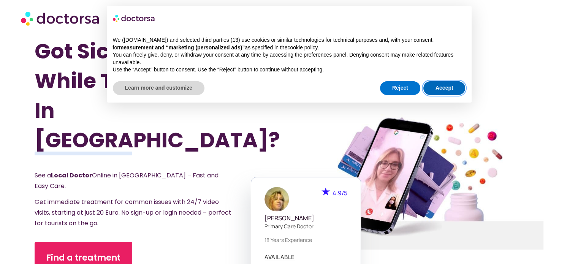
click at [440, 91] on button "Accept" at bounding box center [445, 88] width 42 height 14
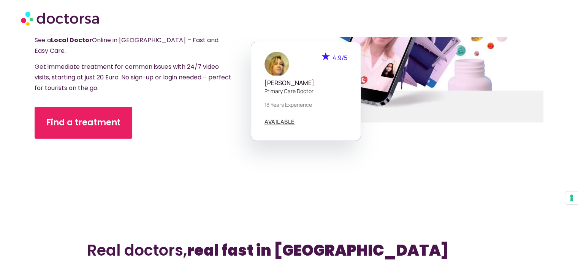
scroll to position [190, 0]
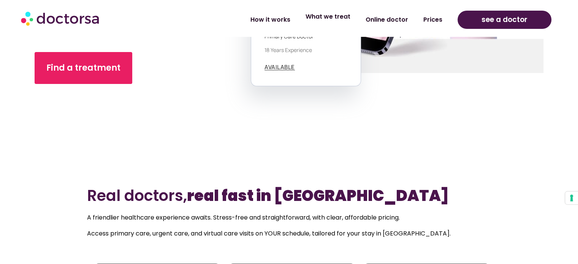
click at [331, 24] on link "What we treat" at bounding box center [328, 16] width 60 height 17
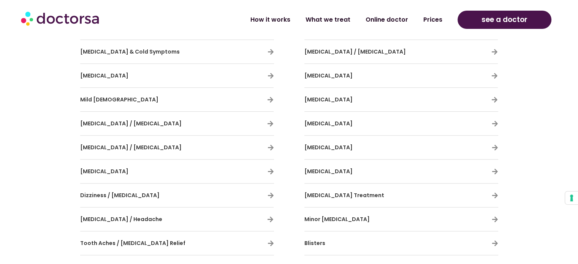
scroll to position [608, 0]
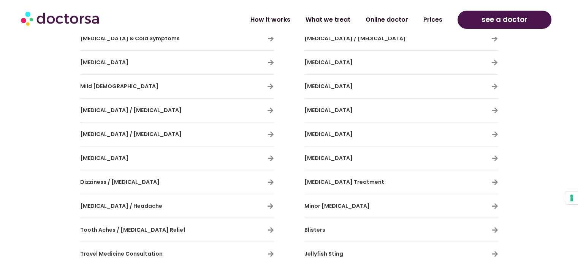
click at [363, 132] on h3 "Impetigo" at bounding box center [379, 134] width 149 height 16
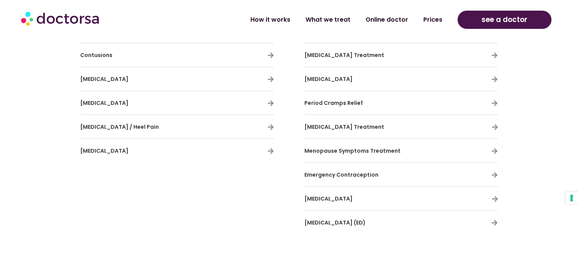
scroll to position [1784, 0]
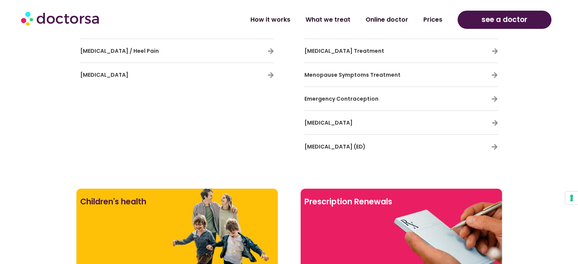
click at [401, 148] on h3 "Erectile Dysfunction (ED)" at bounding box center [379, 147] width 149 height 16
click at [357, 146] on span "Erectile Dysfunction (ED)" at bounding box center [335, 147] width 61 height 8
click at [360, 143] on span "Erectile Dysfunction (ED)" at bounding box center [335, 147] width 61 height 8
click at [495, 144] on icon at bounding box center [495, 147] width 6 height 6
click at [493, 144] on icon at bounding box center [495, 147] width 6 height 6
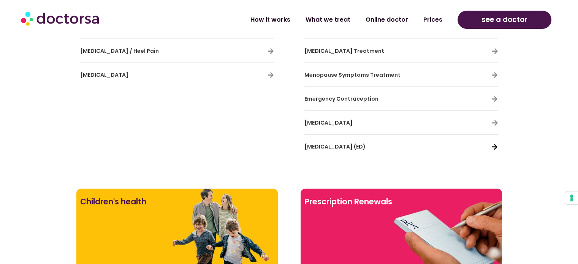
click at [496, 144] on icon at bounding box center [495, 147] width 6 height 6
click at [313, 143] on span "Erectile Dysfunction (ED)" at bounding box center [335, 147] width 61 height 8
drag, startPoint x: 314, startPoint y: 141, endPoint x: 473, endPoint y: 141, distance: 159.3
click at [314, 143] on span "Erectile Dysfunction (ED)" at bounding box center [335, 147] width 61 height 8
click at [495, 144] on icon at bounding box center [495, 147] width 6 height 6
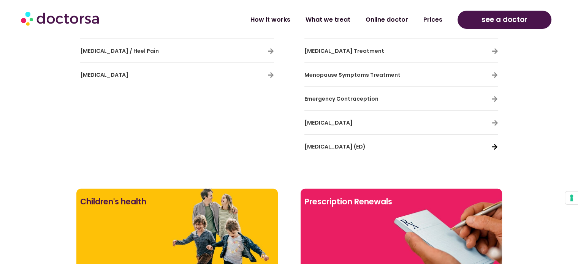
click at [495, 144] on icon at bounding box center [495, 147] width 6 height 6
click at [494, 144] on icon at bounding box center [495, 147] width 6 height 6
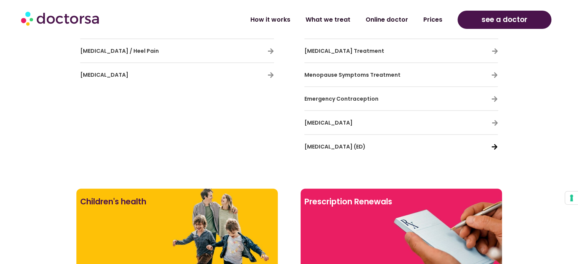
click at [494, 144] on icon at bounding box center [495, 147] width 6 height 6
click at [493, 144] on icon at bounding box center [495, 147] width 6 height 6
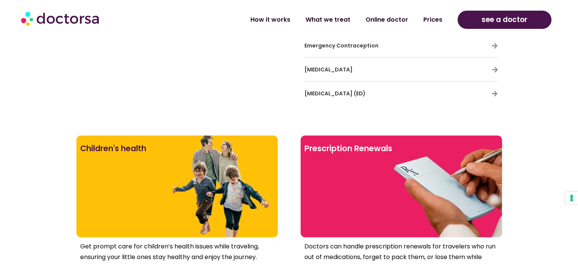
scroll to position [1822, 0]
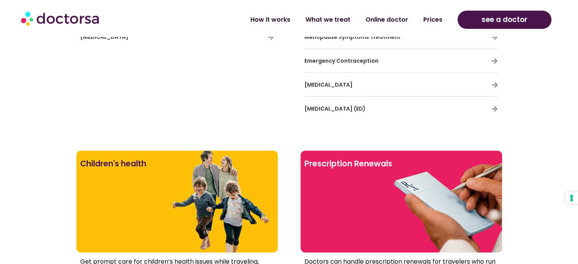
click at [373, 108] on h3 "Erectile Dysfunction (ED)" at bounding box center [379, 109] width 149 height 16
click at [359, 107] on span "Erectile Dysfunction (ED)" at bounding box center [335, 109] width 61 height 8
drag, startPoint x: 511, startPoint y: 101, endPoint x: 481, endPoint y: 106, distance: 30.1
click at [495, 106] on icon at bounding box center [495, 109] width 6 height 6
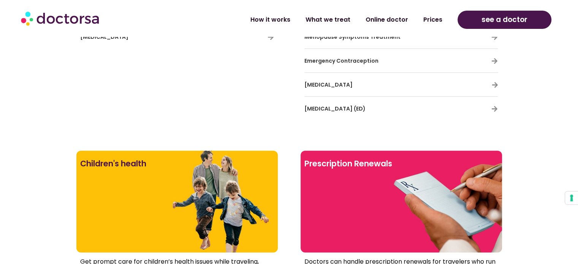
drag, startPoint x: 495, startPoint y: 106, endPoint x: 332, endPoint y: 121, distance: 164.5
click at [495, 82] on icon at bounding box center [495, 85] width 6 height 6
click at [357, 109] on span "Erectile Dysfunction (ED)" at bounding box center [335, 109] width 61 height 8
click at [357, 106] on span "Erectile Dysfunction (ED)" at bounding box center [335, 109] width 61 height 8
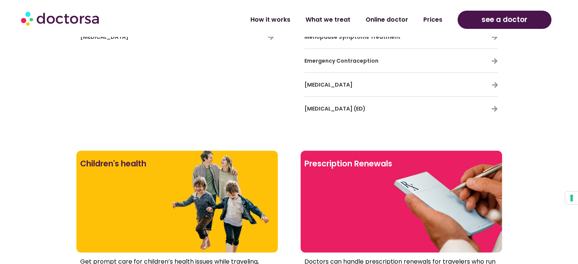
click at [357, 106] on span "Erectile Dysfunction (ED)" at bounding box center [335, 109] width 61 height 8
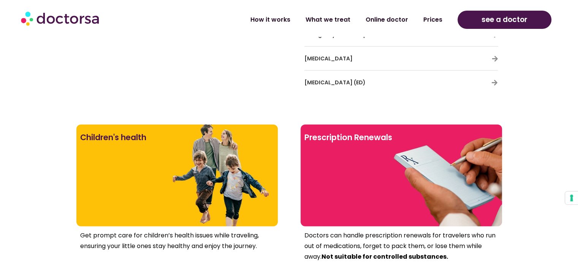
scroll to position [1860, 0]
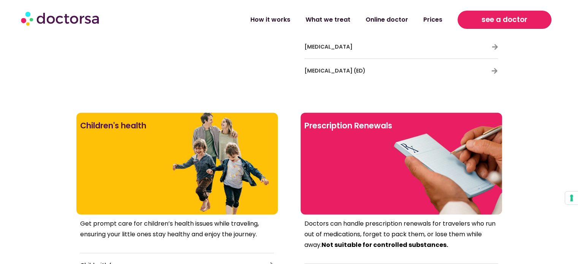
click at [470, 14] on link "see a doctor" at bounding box center [505, 20] width 94 height 18
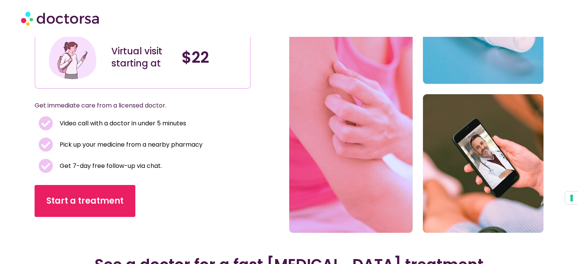
scroll to position [36, 0]
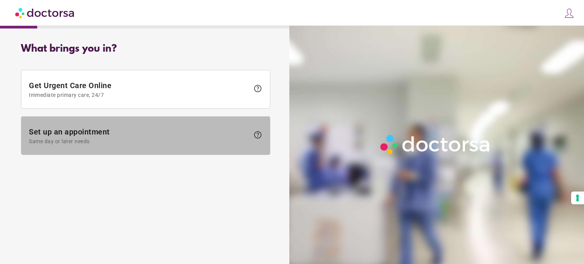
click at [219, 137] on span "Set up an appointment Same day or later needs" at bounding box center [139, 135] width 220 height 17
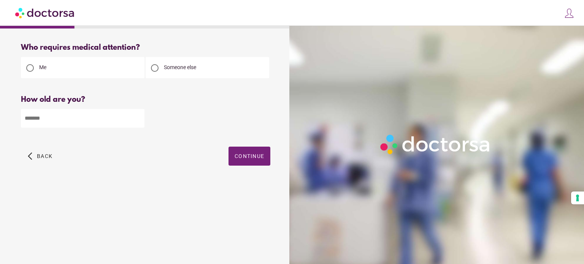
click at [90, 123] on input "number" at bounding box center [83, 118] width 124 height 19
type input "**"
click at [246, 151] on span "button" at bounding box center [249, 156] width 42 height 19
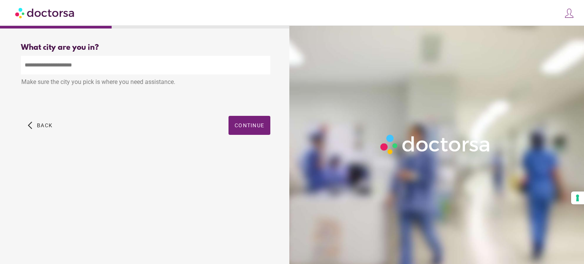
click at [104, 60] on input "text" at bounding box center [145, 65] width 249 height 19
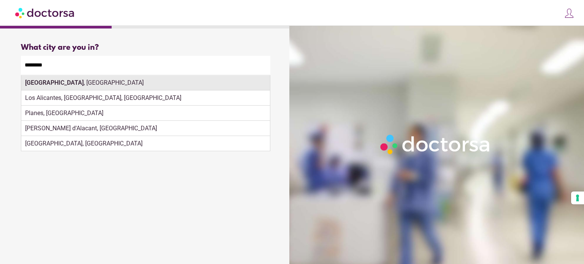
click at [102, 90] on div "Alicante , Spain" at bounding box center [145, 82] width 249 height 15
type input "**********"
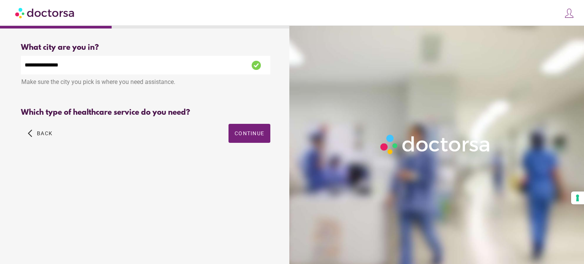
click at [130, 154] on div "arrow_back_ios Back Continue" at bounding box center [145, 139] width 249 height 30
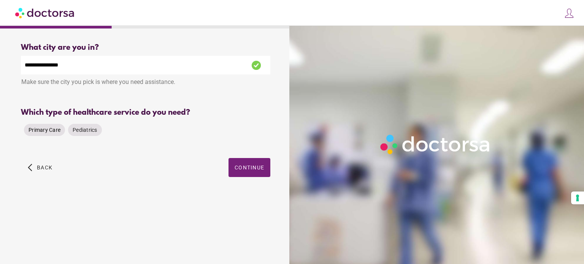
click at [49, 132] on span "Primary Care" at bounding box center [45, 130] width 32 height 6
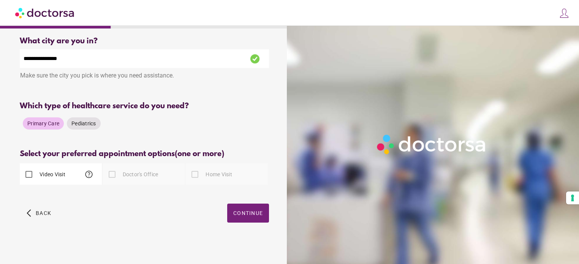
scroll to position [8, 0]
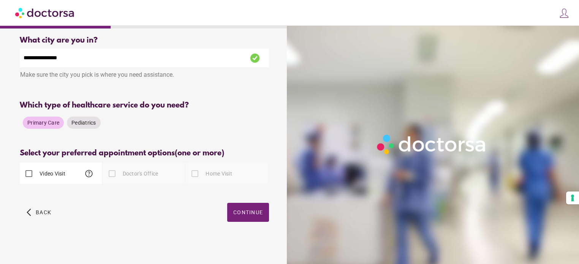
click at [111, 172] on div at bounding box center [112, 173] width 15 height 15
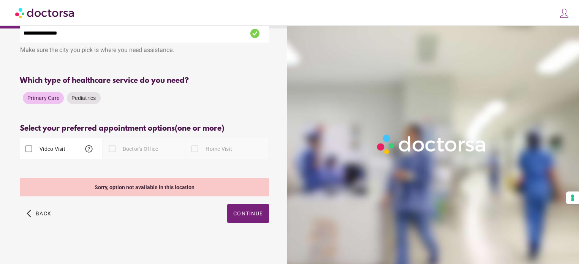
scroll to position [34, 0]
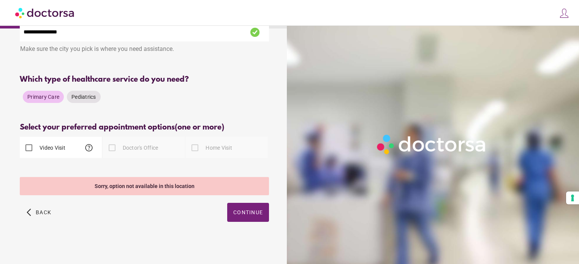
click at [87, 146] on span "help" at bounding box center [88, 147] width 9 height 9
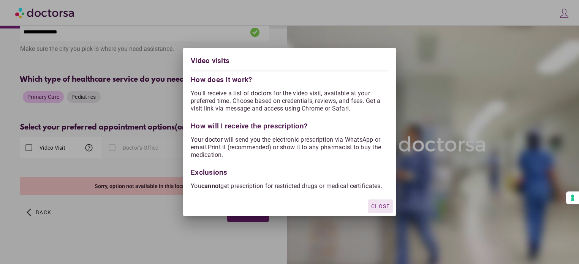
click at [380, 208] on span "Close" at bounding box center [380, 206] width 19 height 6
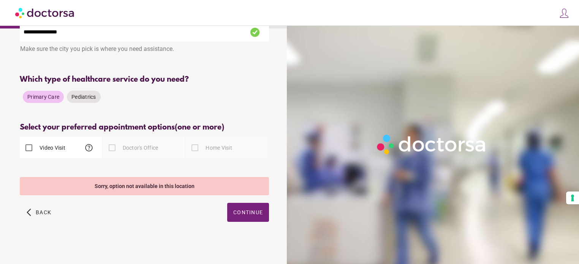
click at [61, 148] on label "Video Visit" at bounding box center [51, 148] width 27 height 8
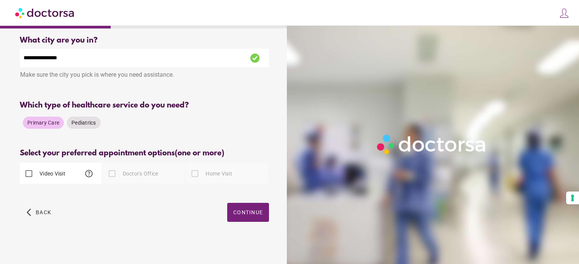
scroll to position [8, 0]
click at [244, 206] on span "button" at bounding box center [248, 212] width 42 height 19
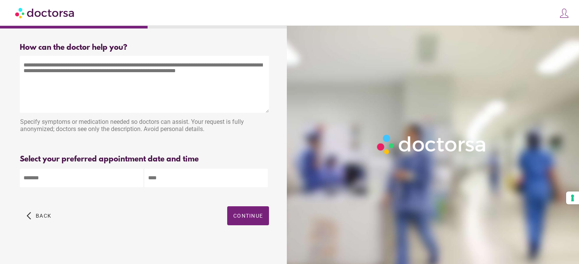
click at [65, 77] on textarea at bounding box center [144, 84] width 249 height 57
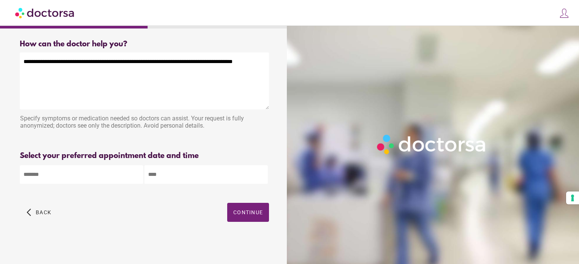
scroll to position [5, 0]
type textarea "**********"
click at [38, 179] on body "**********" at bounding box center [289, 131] width 579 height 268
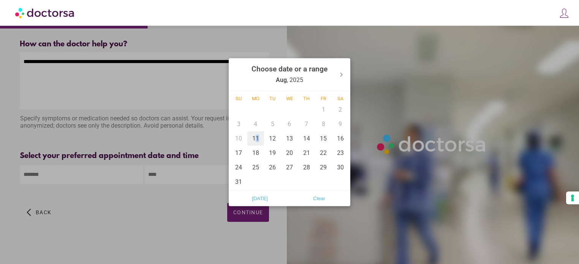
click at [257, 140] on div "11" at bounding box center [255, 138] width 17 height 14
type input "******"
click at [256, 136] on div "11" at bounding box center [255, 138] width 17 height 14
click at [253, 139] on div "11" at bounding box center [255, 138] width 17 height 14
type input "******"
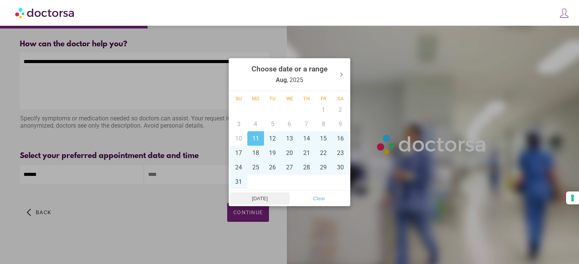
click at [270, 200] on span "Today" at bounding box center [260, 198] width 55 height 11
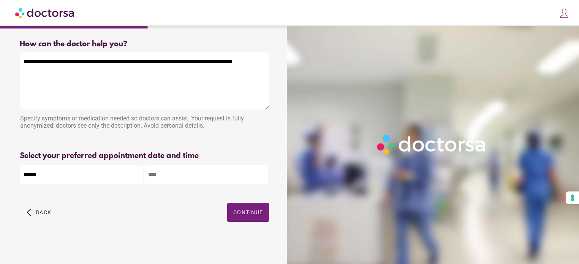
click at [176, 165] on input "text" at bounding box center [206, 174] width 124 height 19
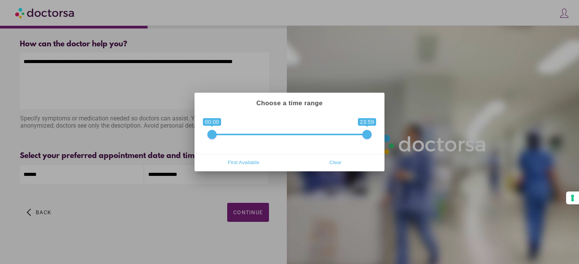
click at [371, 136] on span at bounding box center [367, 134] width 9 height 9
click at [250, 159] on span "First Available" at bounding box center [243, 162] width 87 height 11
type input "**********"
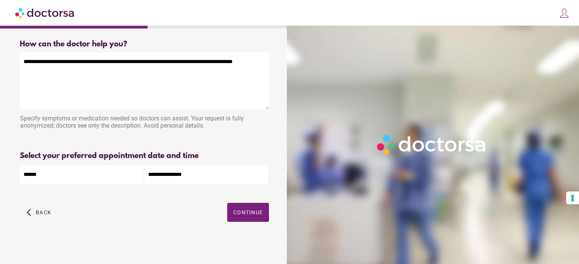
click at [168, 206] on div "arrow_back_ios Back Continue" at bounding box center [144, 218] width 249 height 30
click at [239, 214] on span "Continue" at bounding box center [248, 212] width 30 height 6
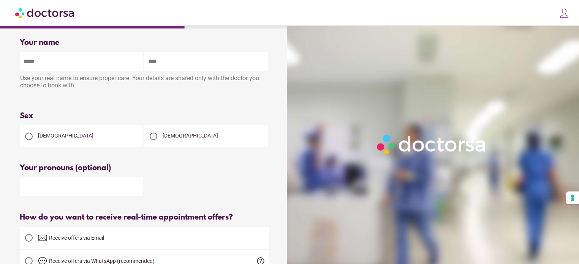
scroll to position [0, 0]
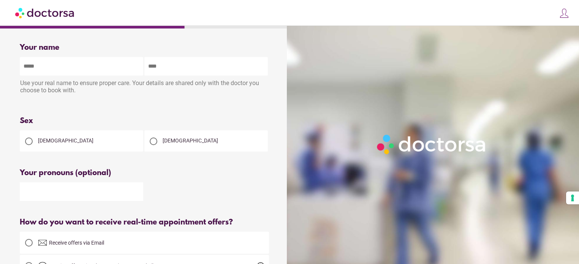
click at [57, 67] on input "text" at bounding box center [82, 66] width 124 height 19
type input "*******"
click at [207, 70] on input "text" at bounding box center [206, 66] width 124 height 19
type input "****"
click at [156, 141] on div at bounding box center [154, 142] width 8 height 8
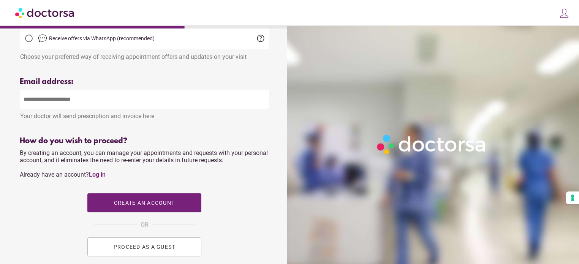
scroll to position [228, 0]
click at [70, 98] on input "email" at bounding box center [144, 99] width 249 height 19
type input "**********"
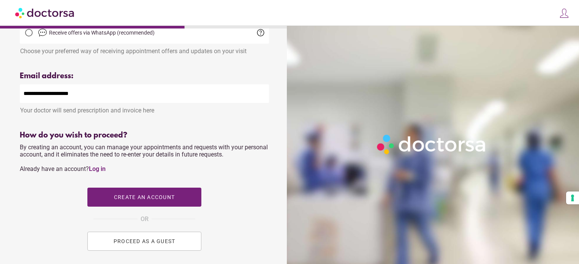
scroll to position [300, 0]
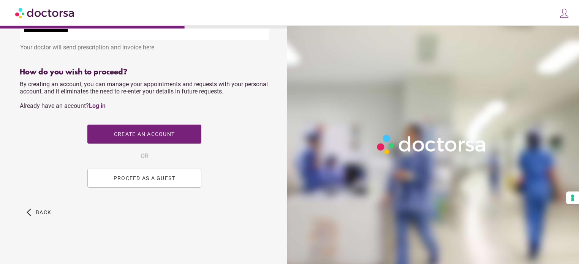
click at [151, 95] on div "How do you wish to proceed? By creating an account, you can manage your appoint…" at bounding box center [144, 131] width 249 height 127
click at [142, 178] on span "PROCEED AS A GUEST" at bounding box center [145, 178] width 62 height 6
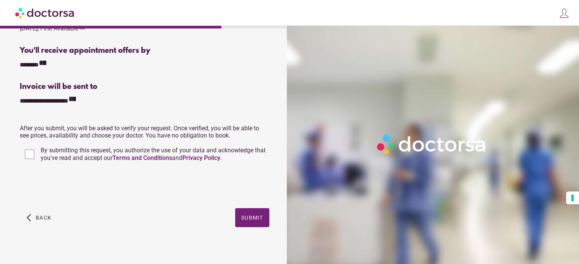
scroll to position [283, 0]
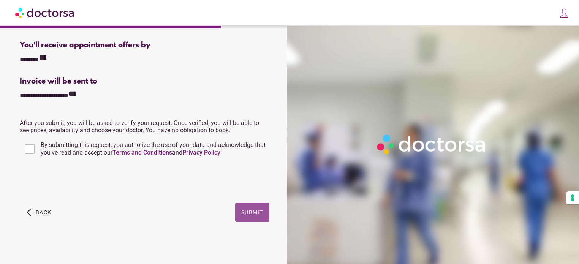
click at [254, 213] on span "Submit" at bounding box center [252, 212] width 22 height 6
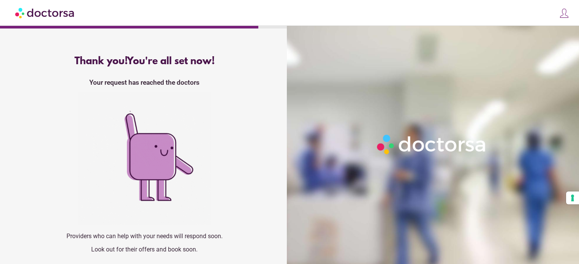
scroll to position [8, 0]
